Goal: Task Accomplishment & Management: Use online tool/utility

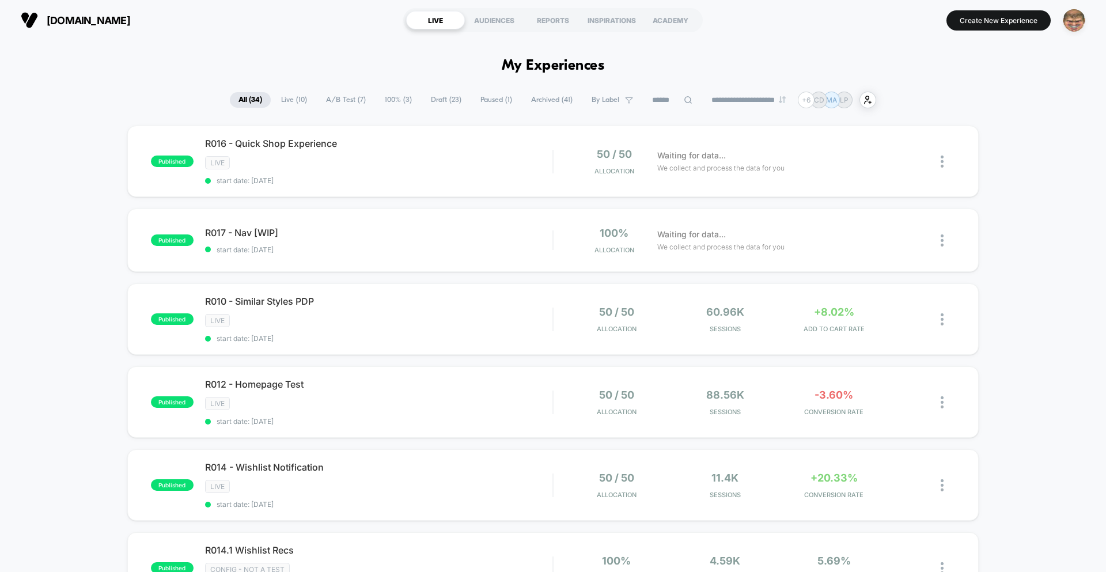
click at [1075, 25] on img "button" at bounding box center [1074, 20] width 22 height 22
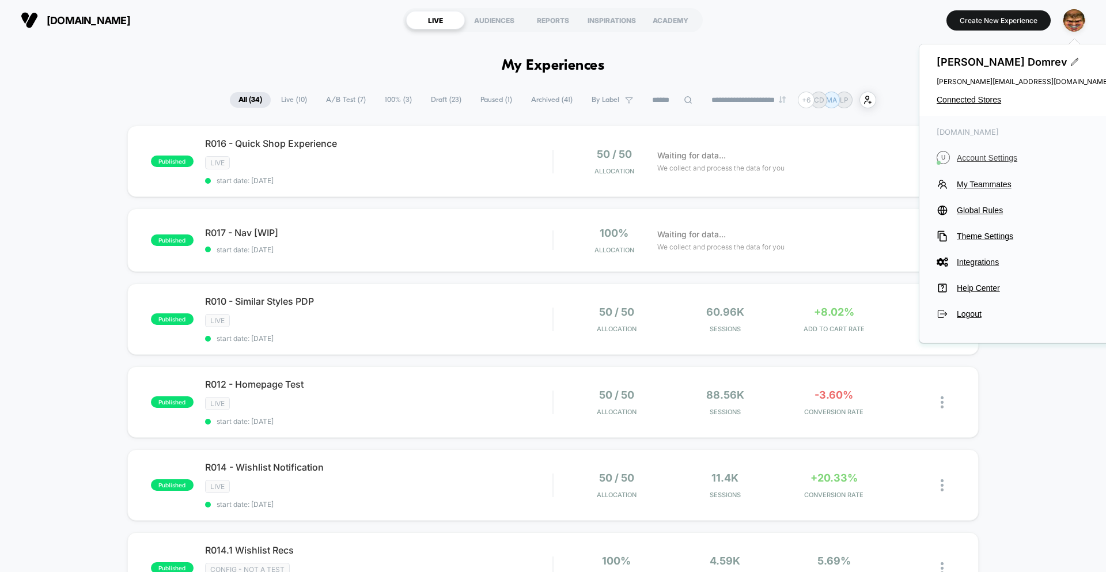
click at [984, 157] on span "Account Settings" at bounding box center [1033, 157] width 153 height 9
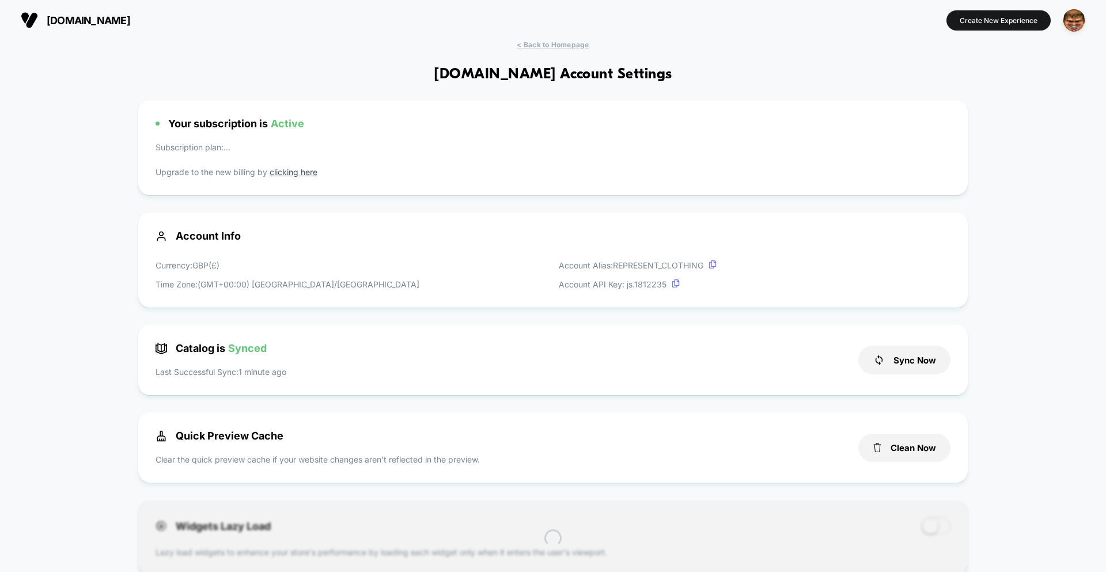
scroll to position [156, 0]
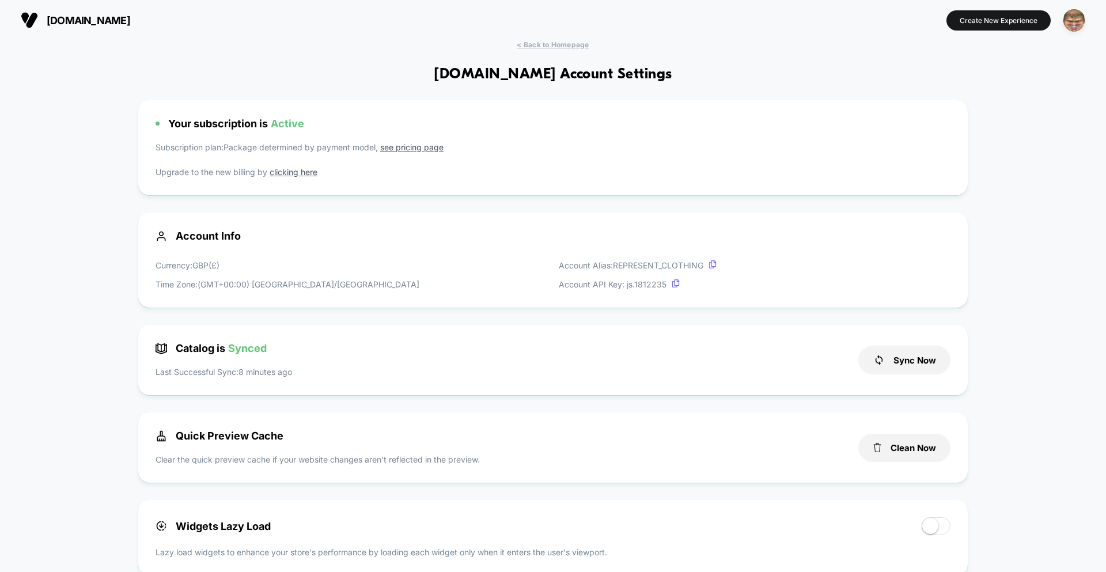
click at [1066, 24] on img "button" at bounding box center [1074, 20] width 22 height 22
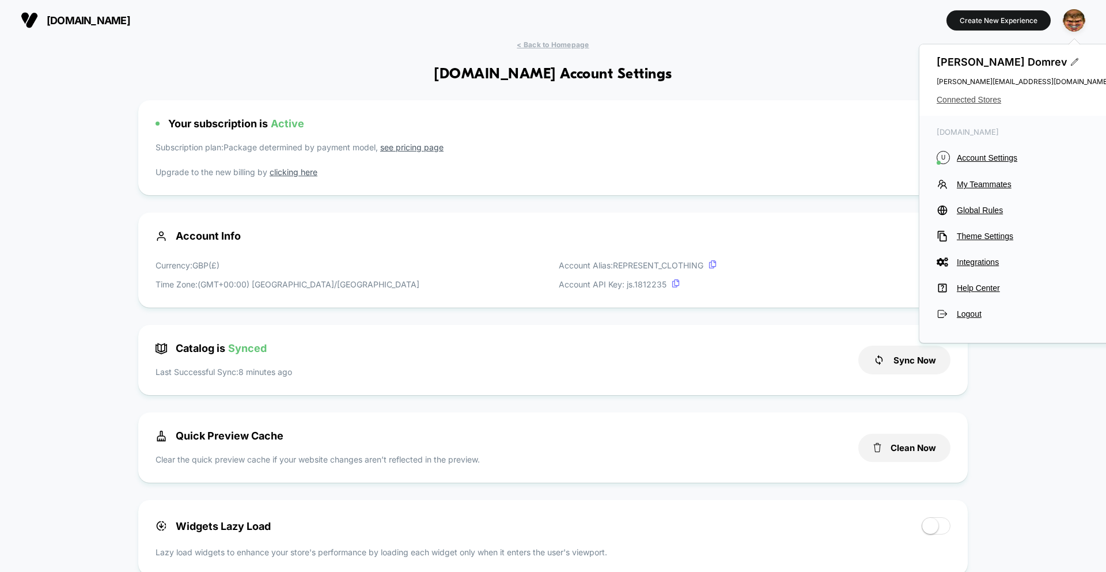
click at [974, 96] on span "Connected Stores" at bounding box center [1022, 99] width 173 height 9
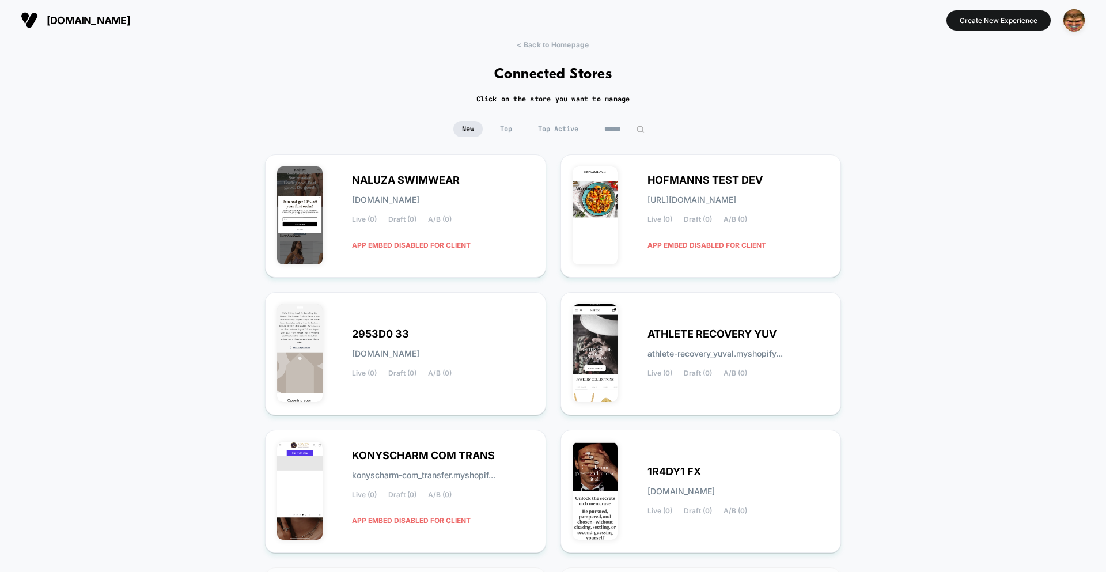
click at [623, 129] on input at bounding box center [625, 129] width 58 height 16
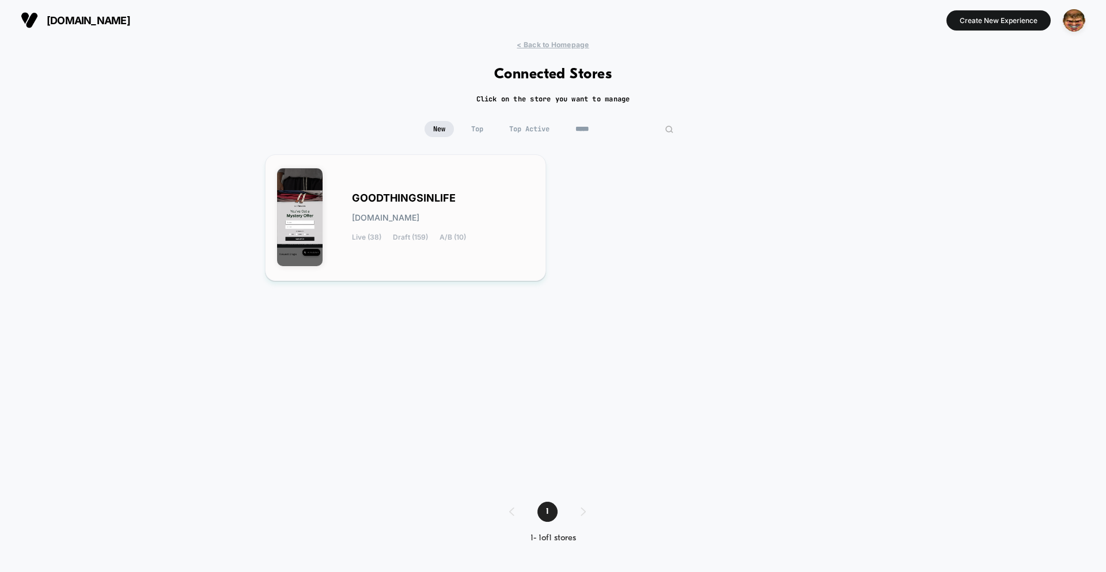
type input "*****"
click at [466, 175] on div "GOODTHINGSINLIFE [DOMAIN_NAME] Live (38) Draft (159) A/B (10)" at bounding box center [405, 217] width 257 height 103
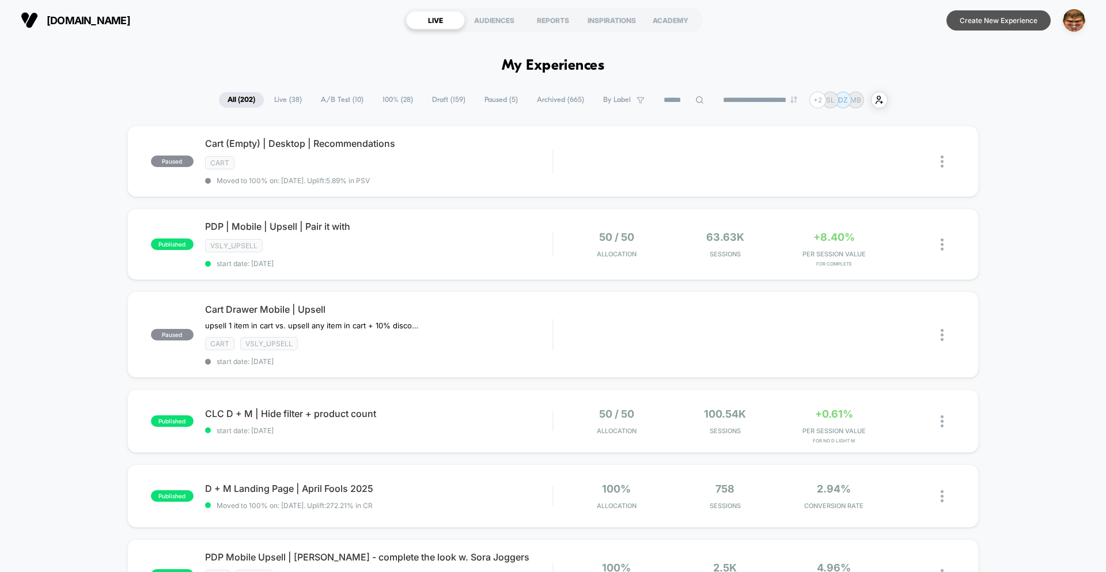
click at [985, 22] on button "Create New Experience" at bounding box center [998, 20] width 104 height 20
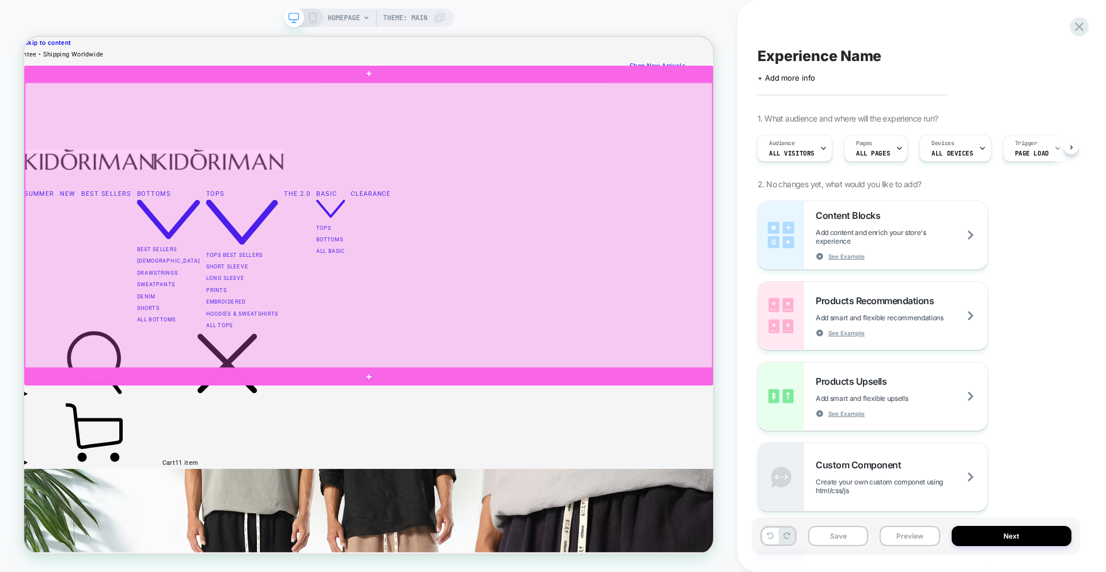
click at [566, 341] on div at bounding box center [483, 288] width 916 height 380
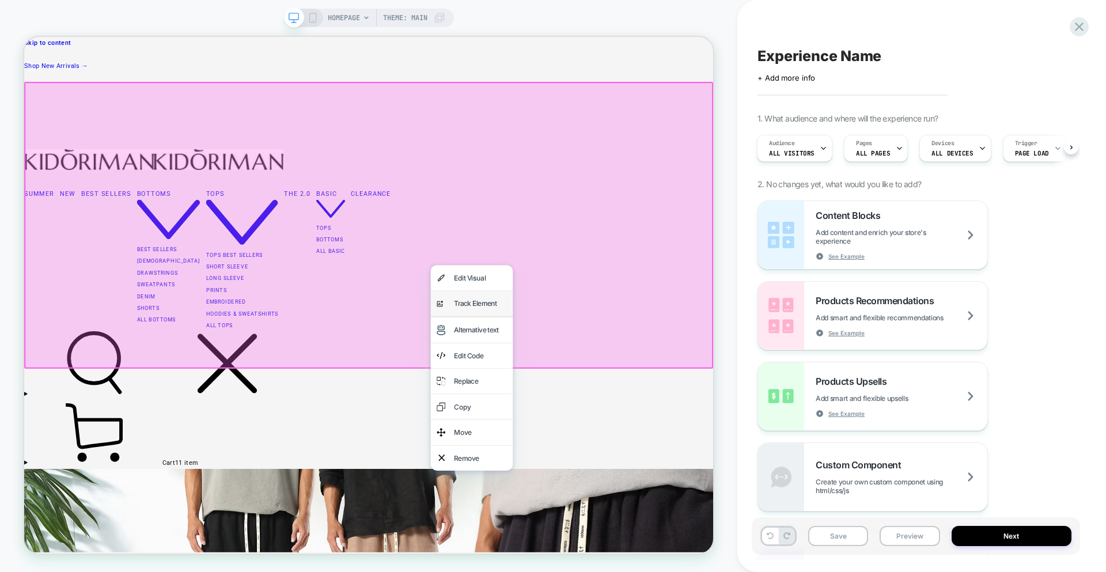
click at [591, 387] on div "analytics-plus-line-svgrepo-com Track Element" at bounding box center [620, 392] width 109 height 33
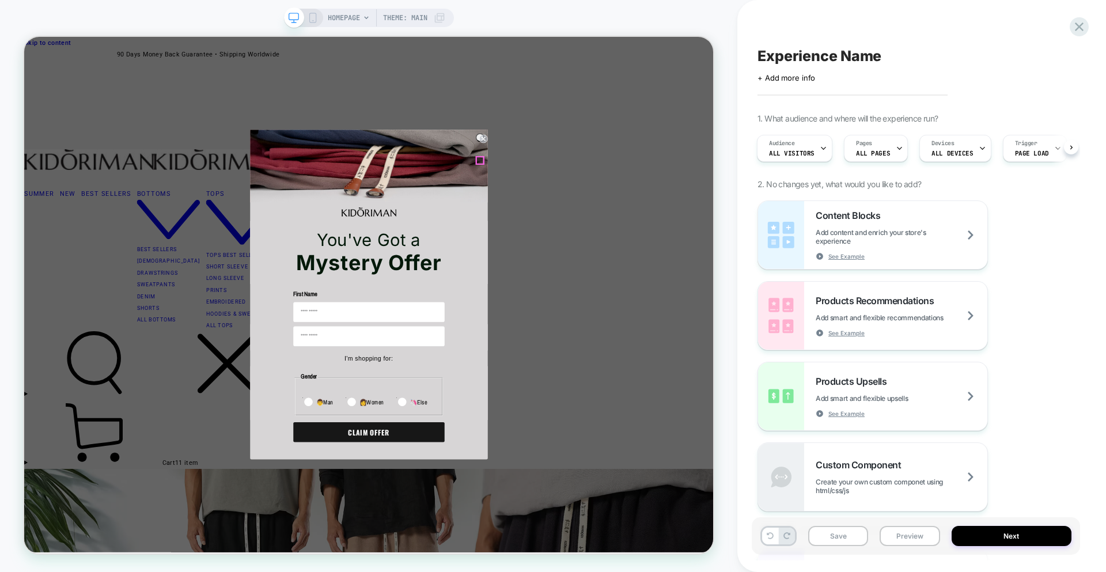
click at [631, 178] on circle "Close dialog" at bounding box center [636, 172] width 11 height 11
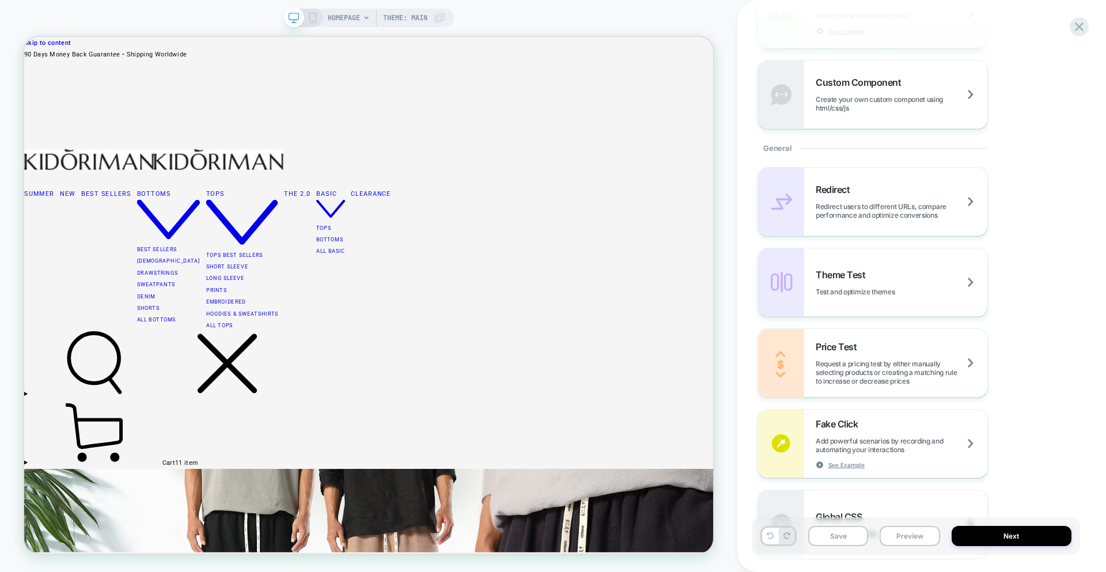
scroll to position [408, 0]
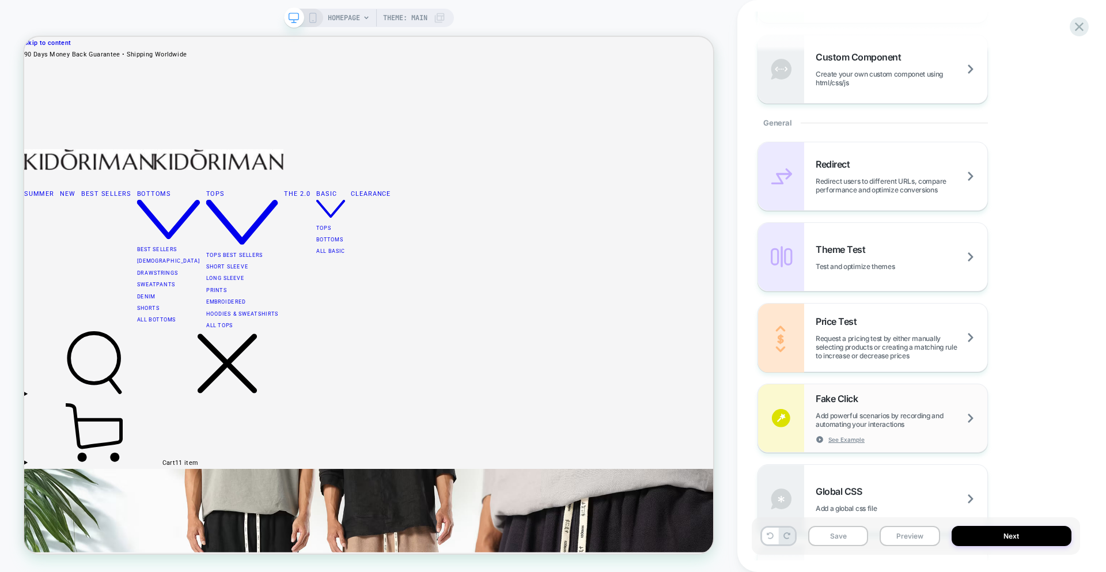
click at [866, 393] on div "Fake Click Add powerful scenarios by recording and automating your interactions…" at bounding box center [902, 418] width 172 height 51
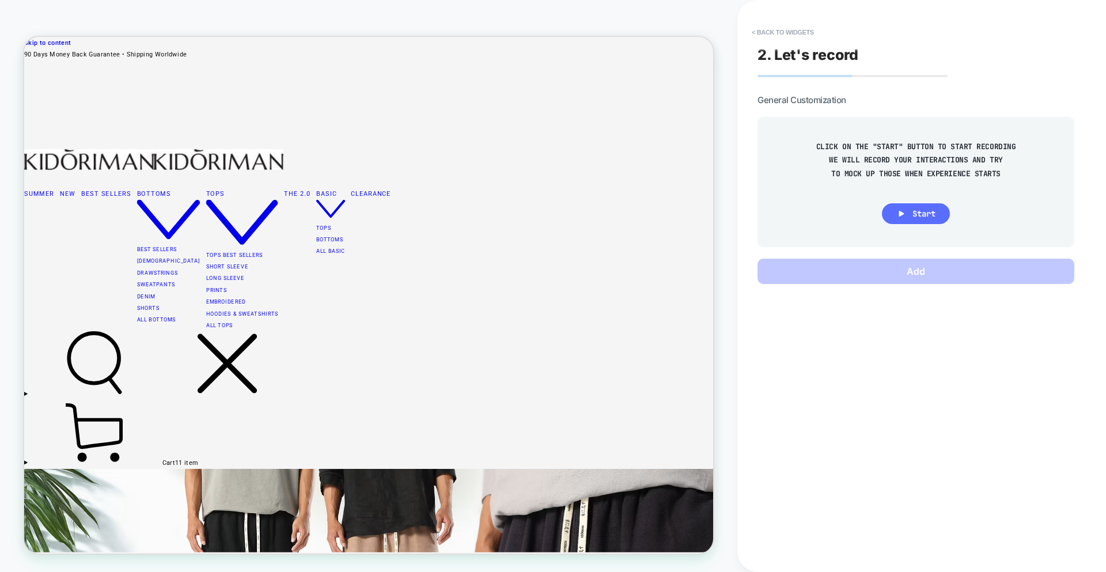
click at [913, 210] on span "Start" at bounding box center [923, 213] width 23 height 10
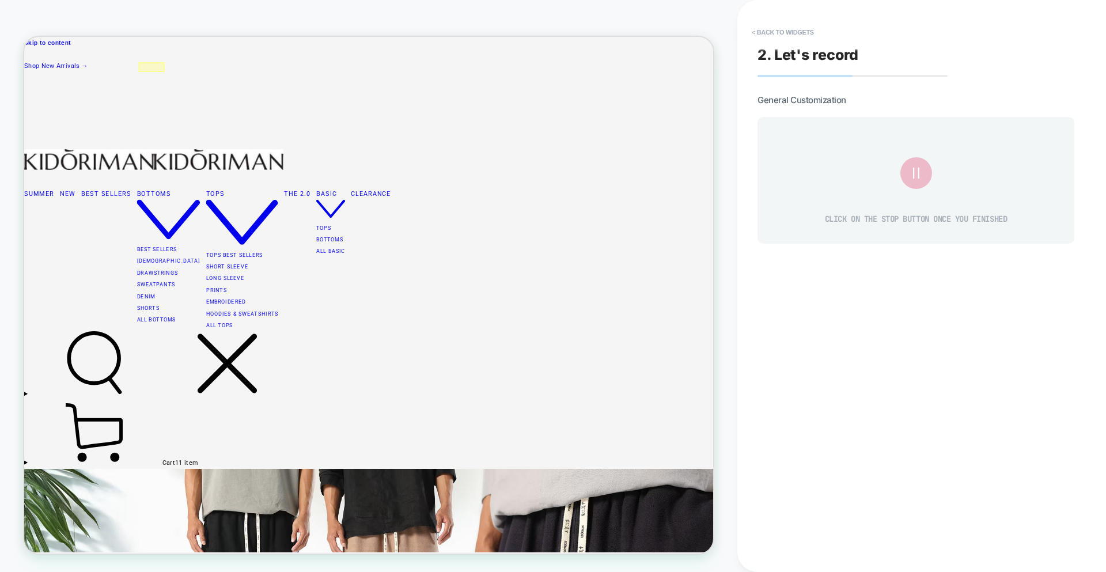
click at [199, 75] on div at bounding box center [194, 77] width 35 height 13
drag, startPoint x: 777, startPoint y: 205, endPoint x: 792, endPoint y: 196, distance: 17.6
click at [778, 204] on div "CLICK ON THE STOP BUTTON ONCE YOU FINISHED" at bounding box center [916, 180] width 282 height 92
click at [816, 24] on button "< Back to widgets" at bounding box center [783, 32] width 74 height 18
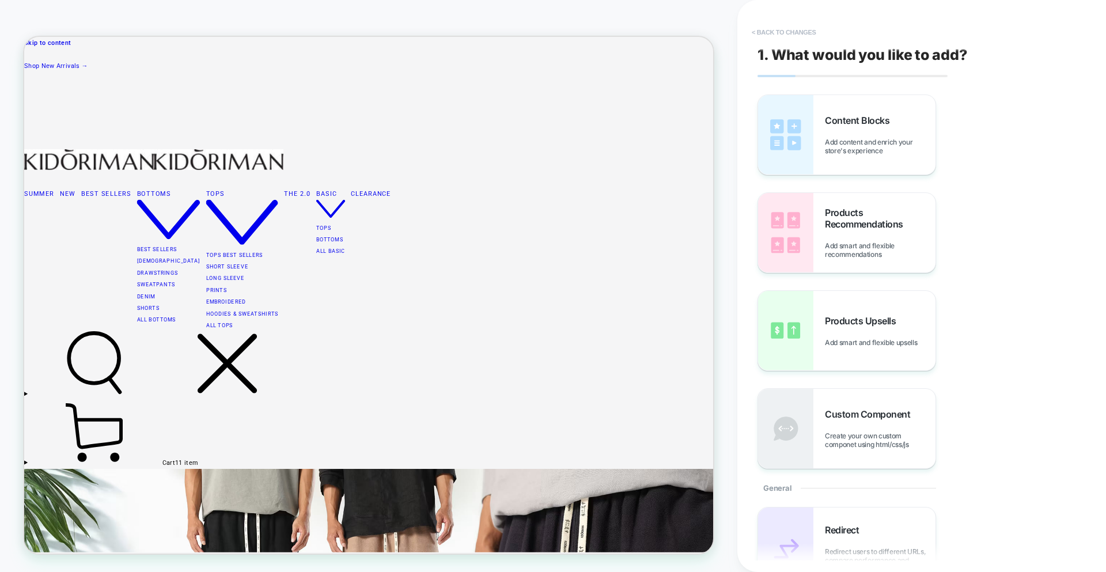
click at [806, 31] on button "< Back to changes" at bounding box center [784, 32] width 76 height 18
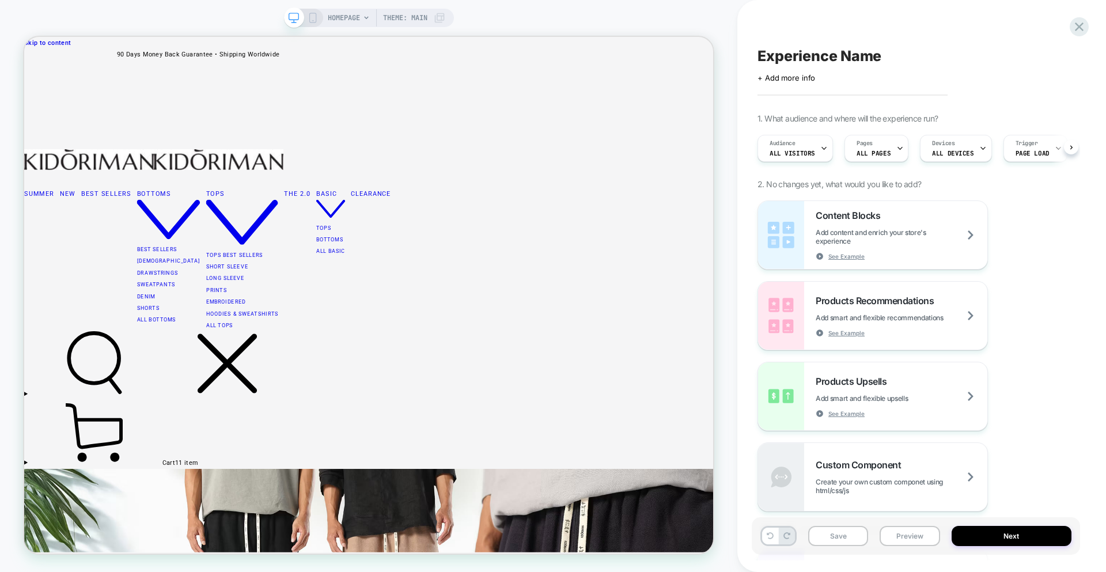
scroll to position [0, 1]
